Goal: Browse casually

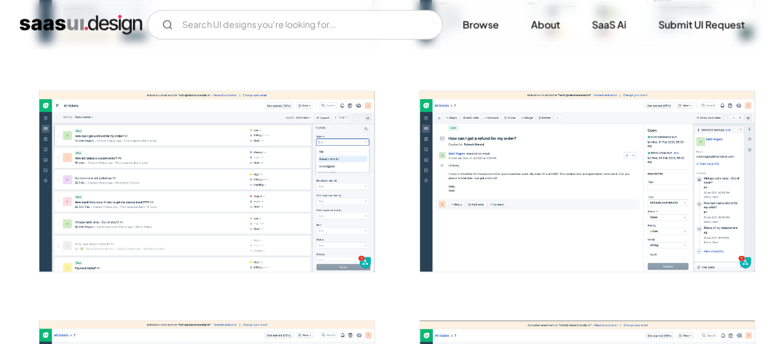
scroll to position [652, 0]
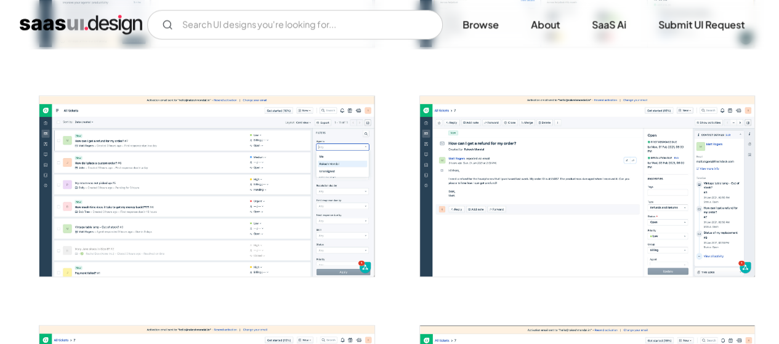
click at [683, 147] on img "open lightbox" at bounding box center [587, 186] width 334 height 180
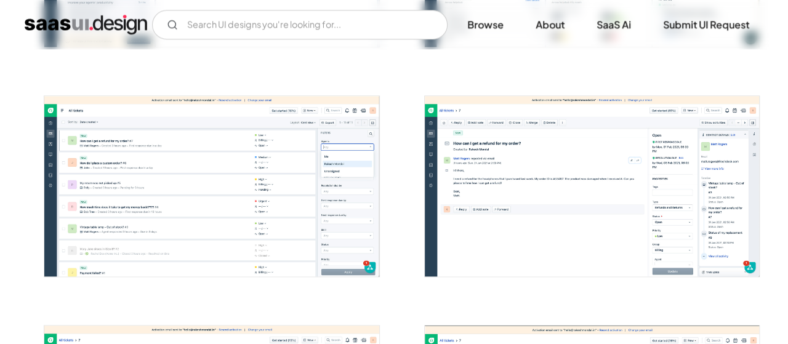
scroll to position [654, 0]
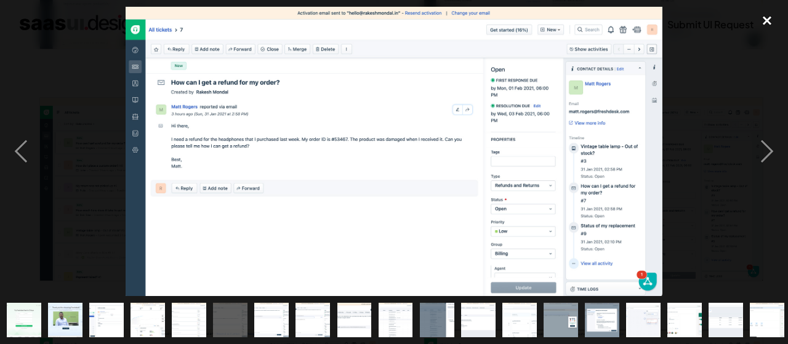
click at [763, 15] on div "close lightbox" at bounding box center [768, 20] width 42 height 27
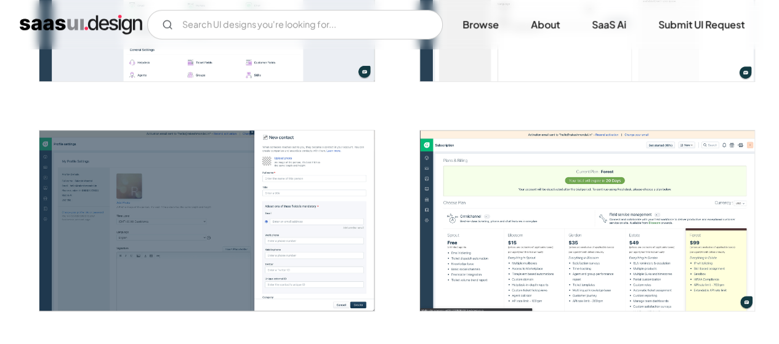
scroll to position [2702, 0]
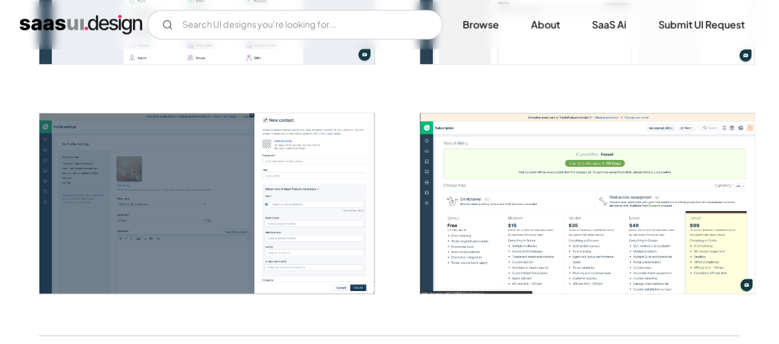
click at [683, 223] on img "open lightbox" at bounding box center [587, 203] width 334 height 180
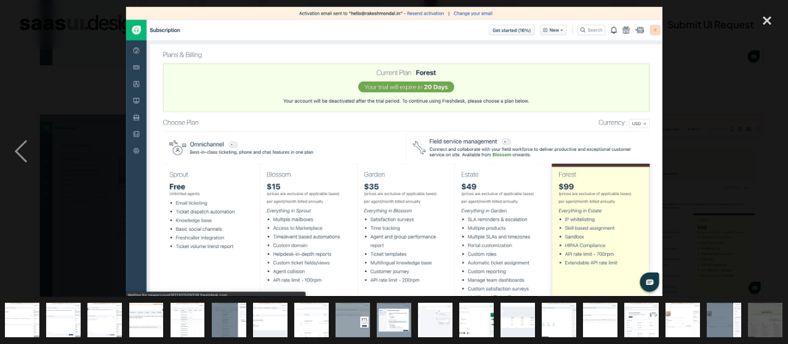
scroll to position [0, 210]
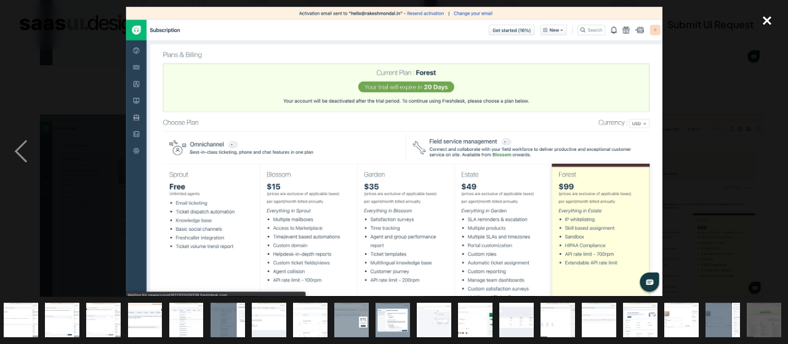
click at [763, 25] on div "close lightbox" at bounding box center [768, 20] width 42 height 27
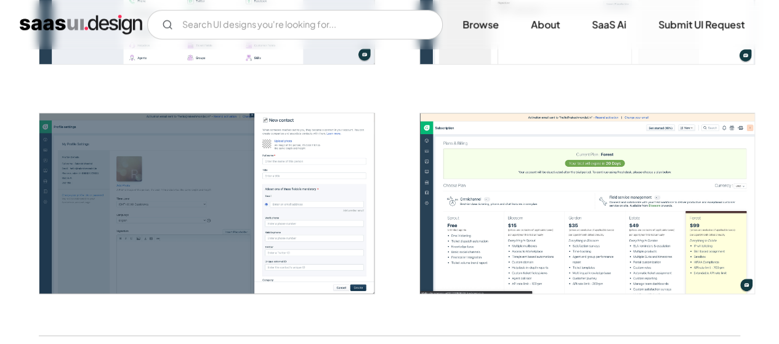
scroll to position [0, 0]
click at [633, 178] on img "open lightbox" at bounding box center [587, 203] width 334 height 180
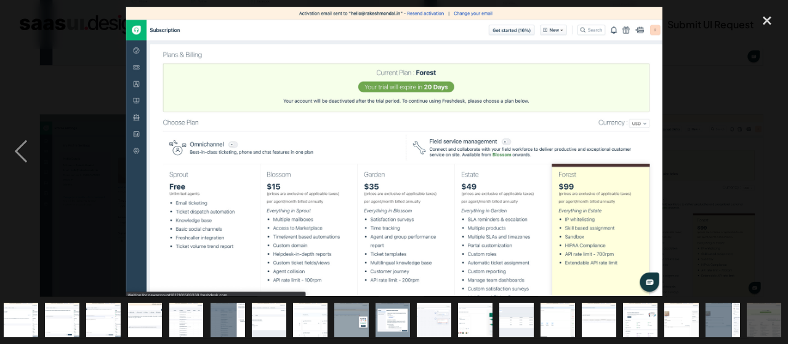
scroll to position [0, 210]
click at [766, 24] on div "close lightbox" at bounding box center [768, 20] width 42 height 27
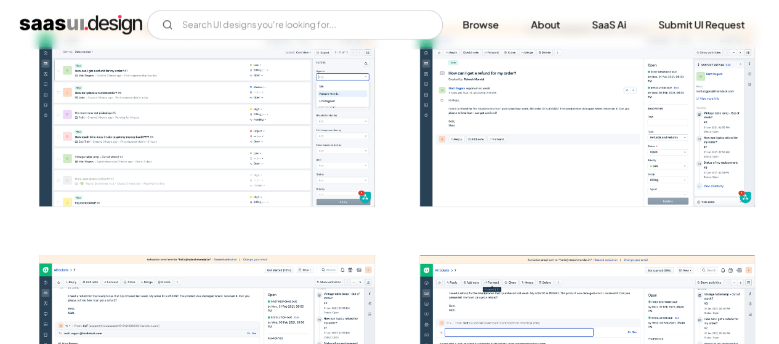
scroll to position [748, 0]
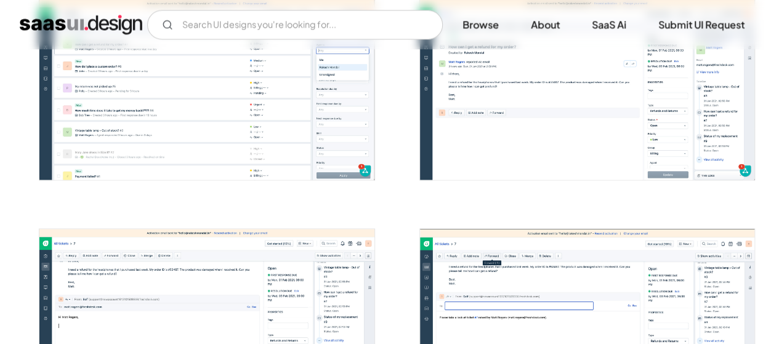
click at [306, 77] on img "open lightbox" at bounding box center [206, 89] width 334 height 180
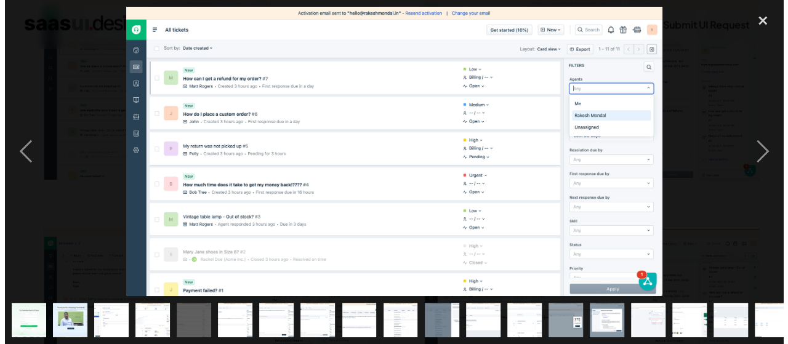
scroll to position [753, 0]
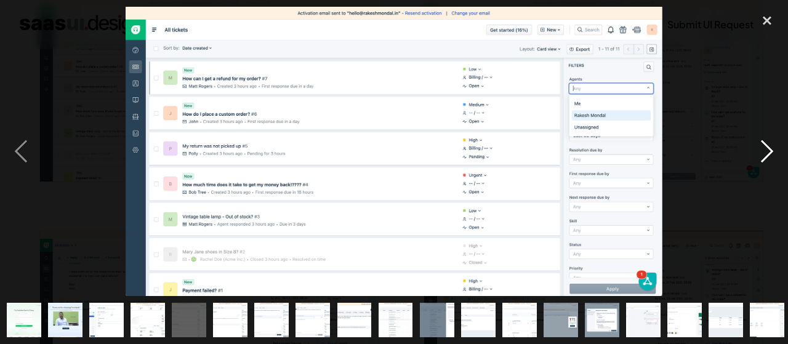
click at [772, 147] on div "next image" at bounding box center [768, 152] width 42 height 290
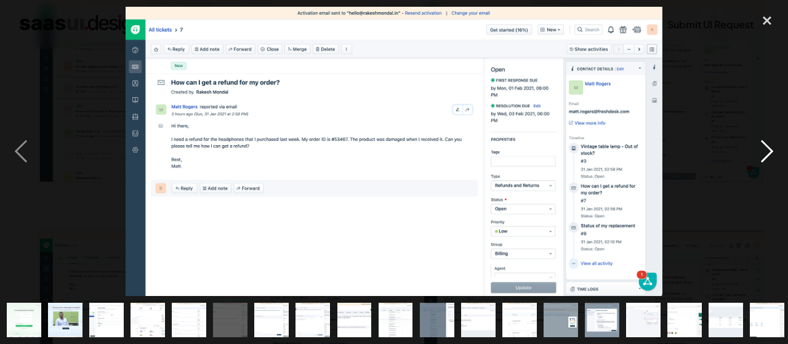
click at [772, 147] on div "next image" at bounding box center [768, 152] width 42 height 290
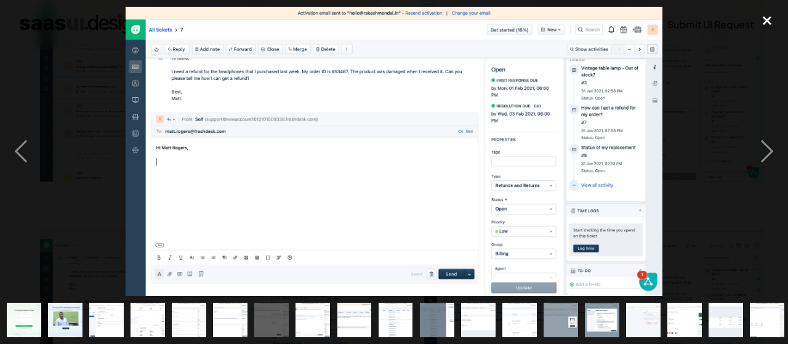
click at [769, 21] on div "close lightbox" at bounding box center [768, 20] width 42 height 27
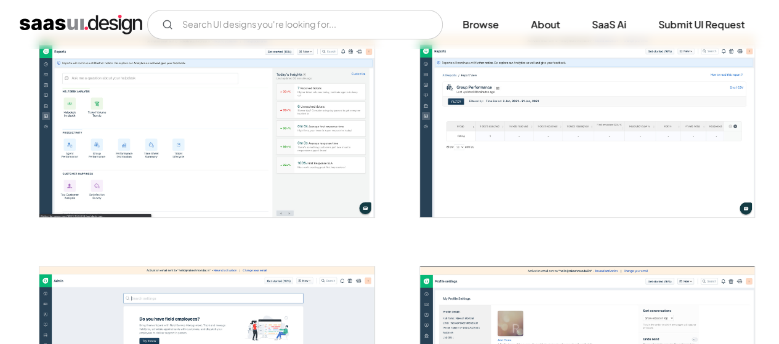
scroll to position [2192, 0]
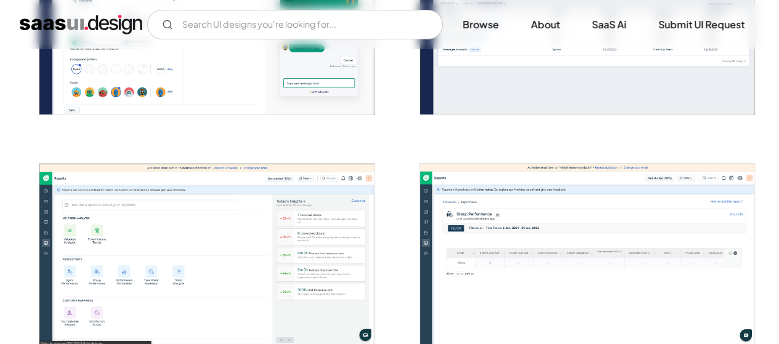
click at [203, 79] on img "open lightbox" at bounding box center [206, 24] width 334 height 180
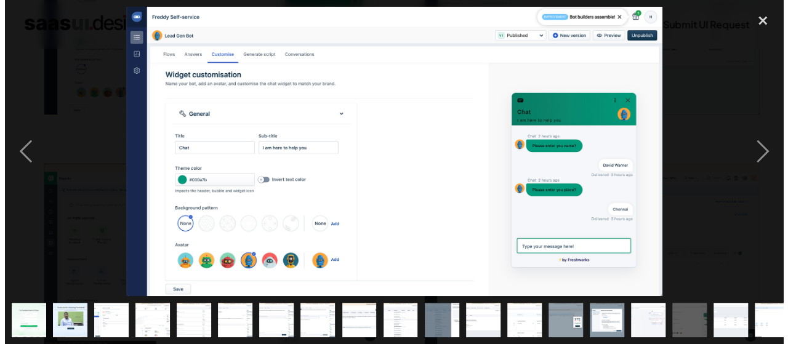
scroll to position [2210, 0]
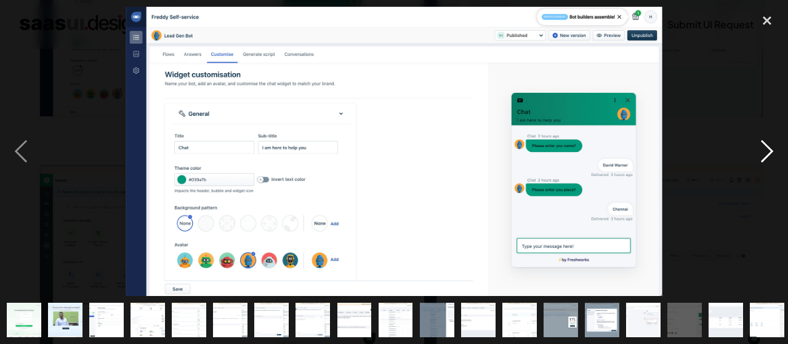
click at [764, 158] on div "next image" at bounding box center [768, 152] width 42 height 290
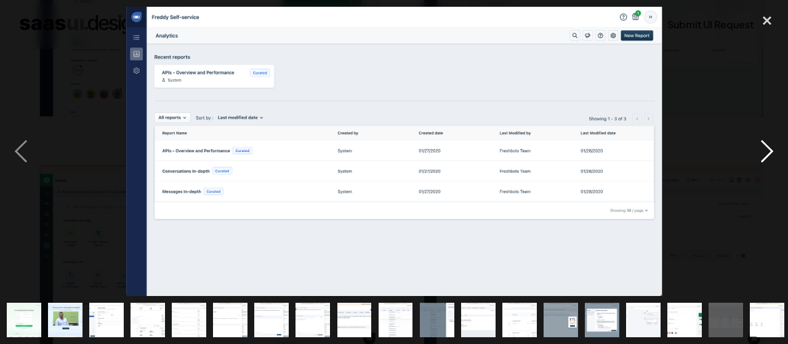
click at [764, 158] on div "next image" at bounding box center [768, 152] width 42 height 290
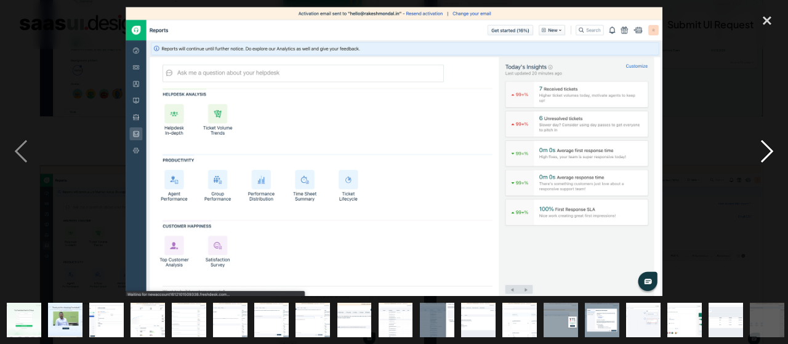
click at [764, 158] on div "next image" at bounding box center [768, 152] width 42 height 290
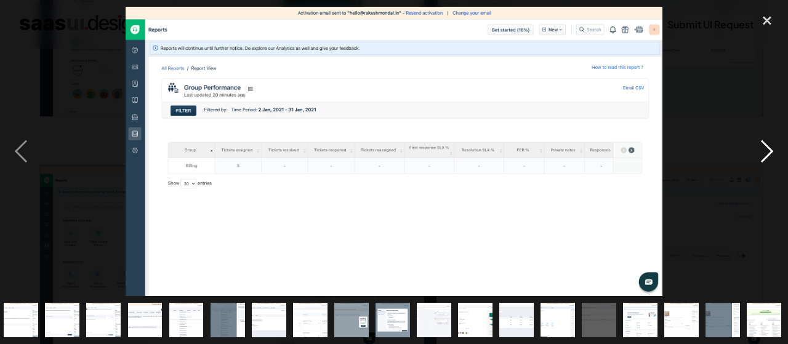
scroll to position [0, 210]
click at [764, 158] on div "next image" at bounding box center [768, 152] width 42 height 290
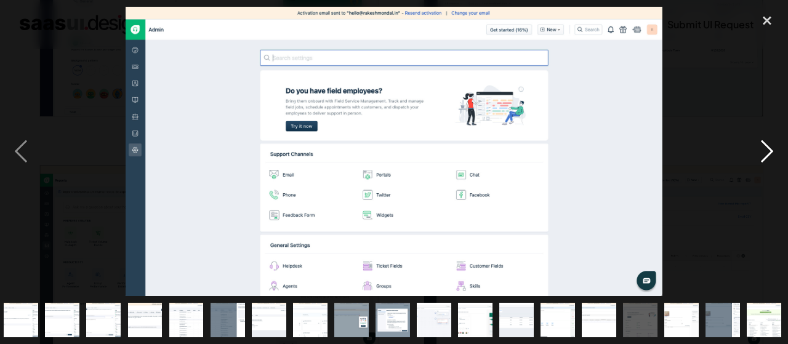
click at [764, 158] on div "next image" at bounding box center [768, 152] width 42 height 290
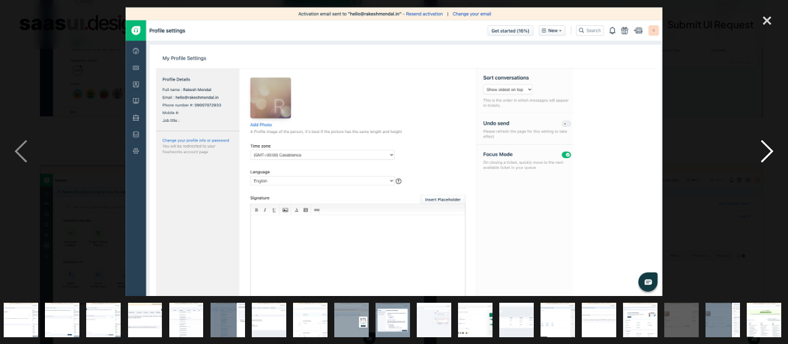
click at [764, 158] on div "next image" at bounding box center [768, 152] width 42 height 290
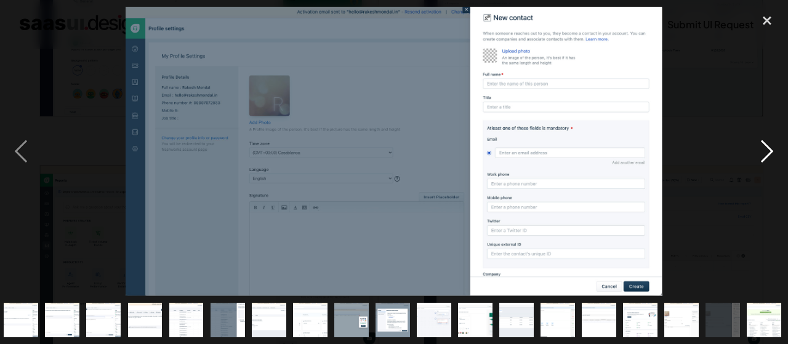
click at [764, 158] on div "next image" at bounding box center [768, 152] width 42 height 290
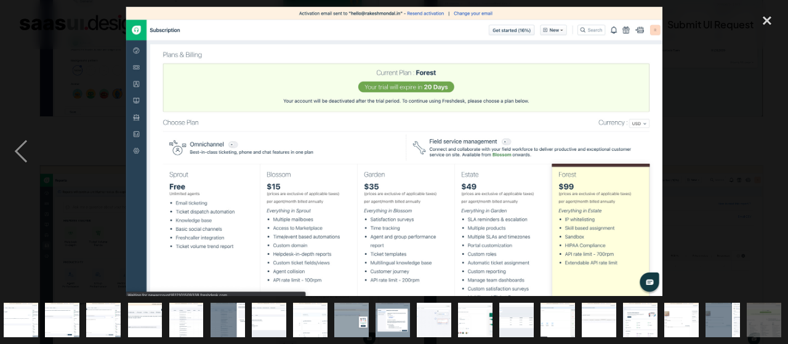
click at [764, 158] on div "next image" at bounding box center [768, 152] width 42 height 290
click at [770, 18] on div "close lightbox" at bounding box center [768, 20] width 42 height 27
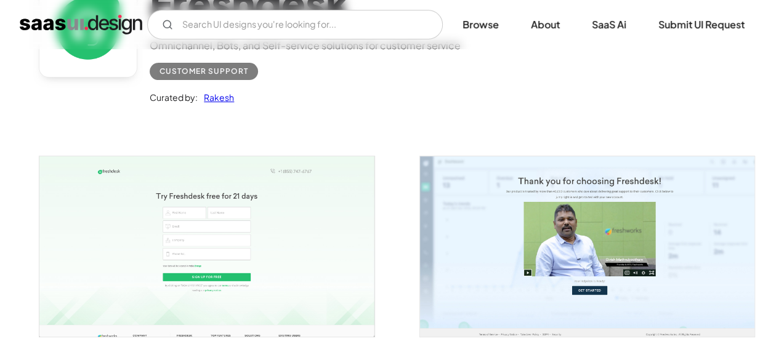
scroll to position [0, 0]
